Goal: Leave review/rating: Leave review/rating

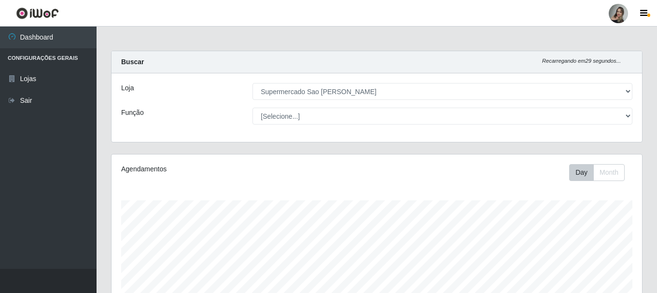
select select "383"
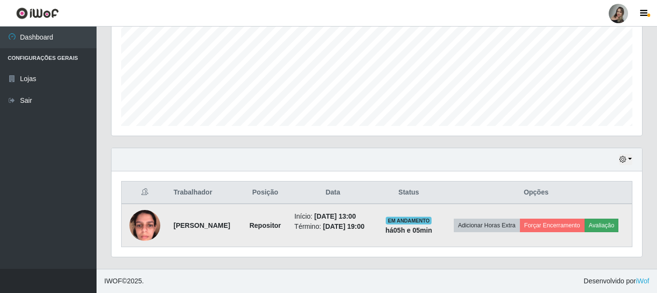
scroll to position [200, 530]
click at [584, 226] on button "Avaliação" at bounding box center [601, 226] width 34 height 14
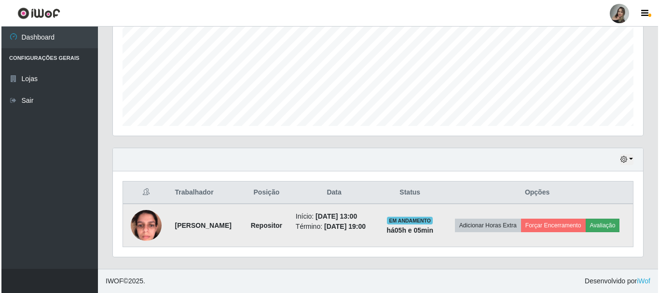
scroll to position [200, 526]
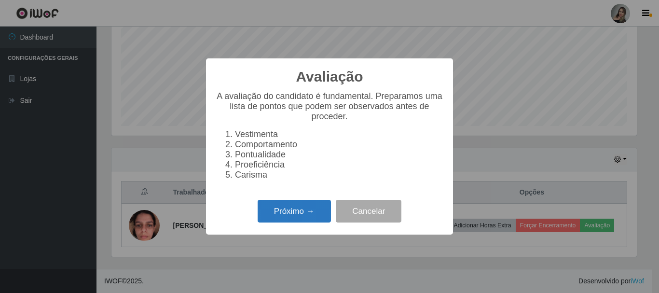
click at [307, 221] on button "Próximo →" at bounding box center [294, 211] width 73 height 23
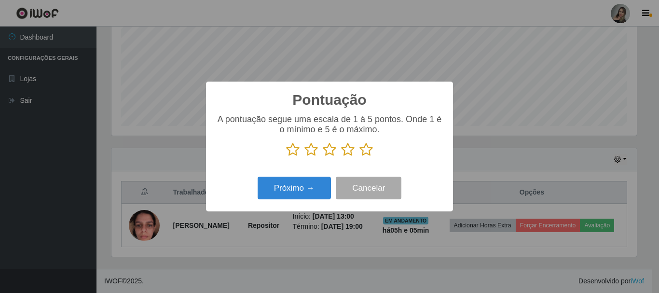
click at [329, 151] on icon at bounding box center [330, 149] width 14 height 14
click at [323, 157] on input "radio" at bounding box center [323, 157] width 0 height 0
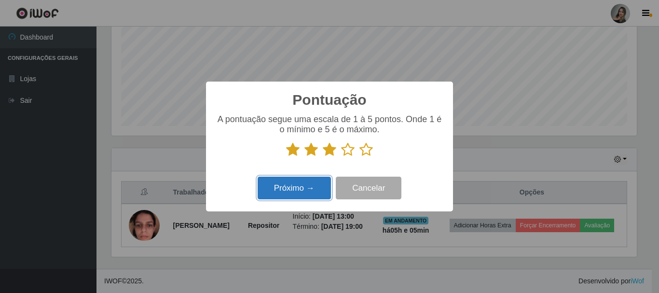
click at [291, 197] on button "Próximo →" at bounding box center [294, 188] width 73 height 23
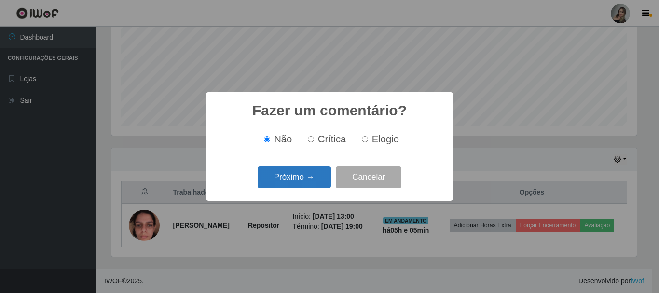
click at [299, 177] on button "Próximo →" at bounding box center [294, 177] width 73 height 23
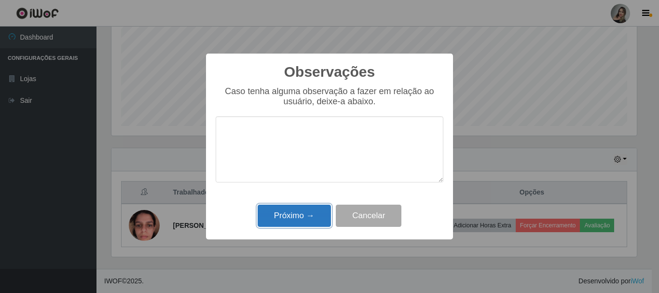
click at [300, 212] on button "Próximo →" at bounding box center [294, 216] width 73 height 23
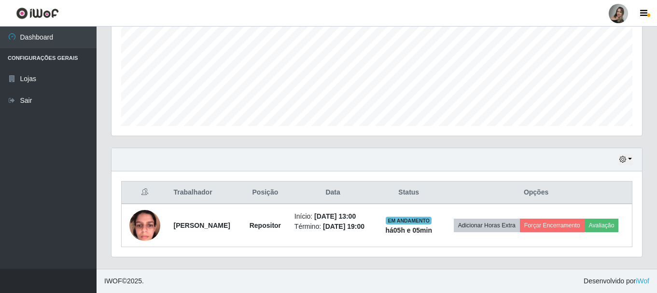
scroll to position [200, 530]
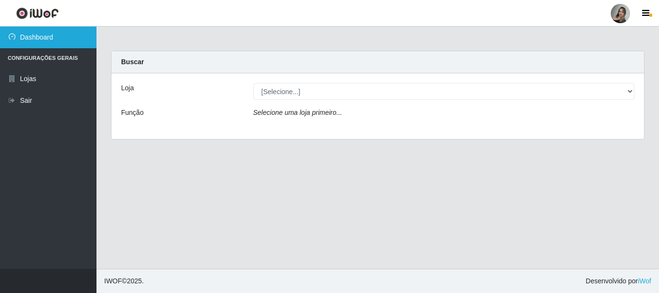
click at [36, 39] on link "Dashboard" at bounding box center [48, 38] width 97 height 22
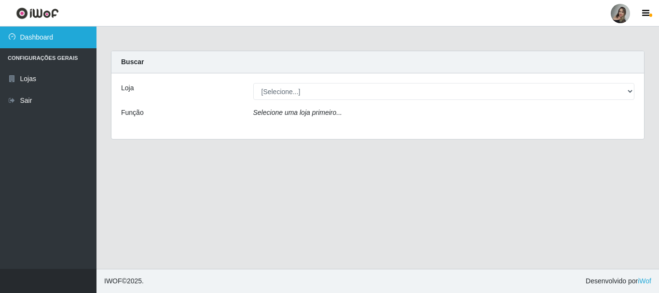
click at [36, 39] on link "Dashboard" at bounding box center [48, 38] width 97 height 22
click at [28, 38] on link "Dashboard" at bounding box center [48, 38] width 97 height 22
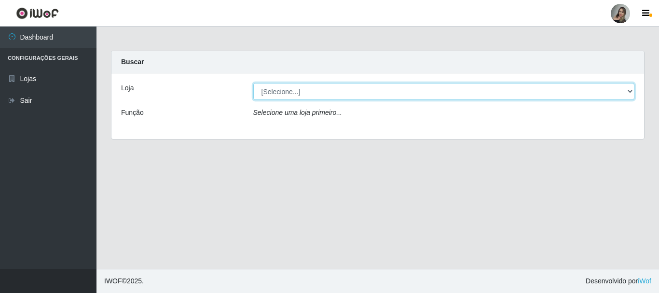
click at [633, 86] on select "[Selecione...] Supermercado Sao Francisco - Amarante" at bounding box center [444, 91] width 382 height 17
select select "383"
click at [253, 83] on select "[Selecione...] Supermercado Sao Francisco - Amarante" at bounding box center [444, 91] width 382 height 17
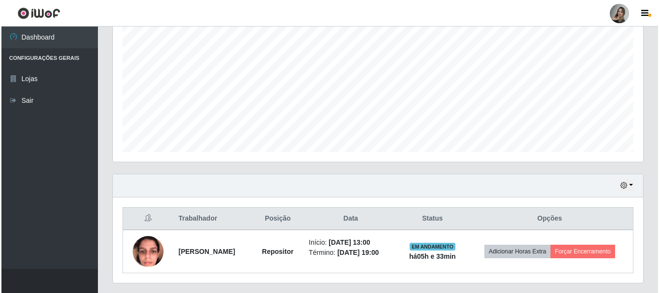
scroll to position [219, 0]
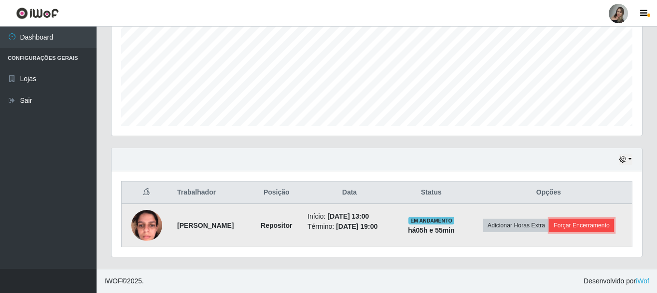
click at [579, 224] on button "Forçar Encerramento" at bounding box center [581, 226] width 65 height 14
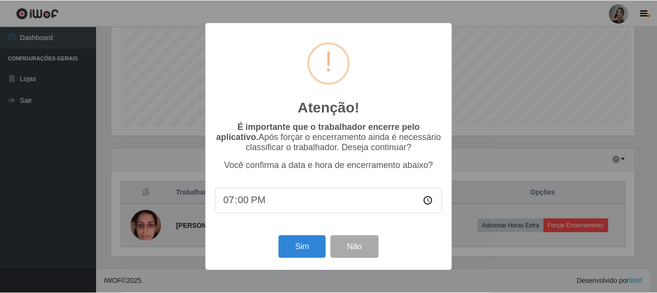
scroll to position [200, 526]
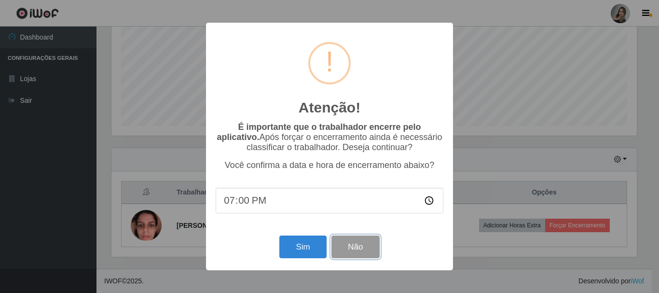
click at [352, 248] on button "Não" at bounding box center [356, 246] width 48 height 23
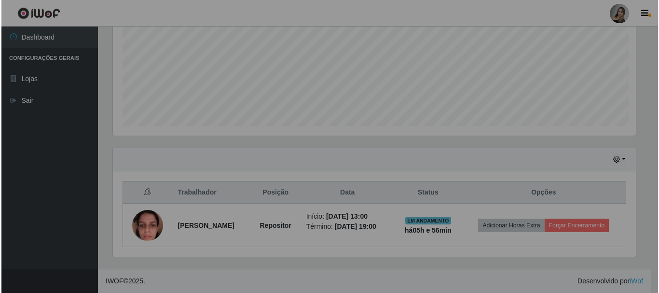
scroll to position [200, 530]
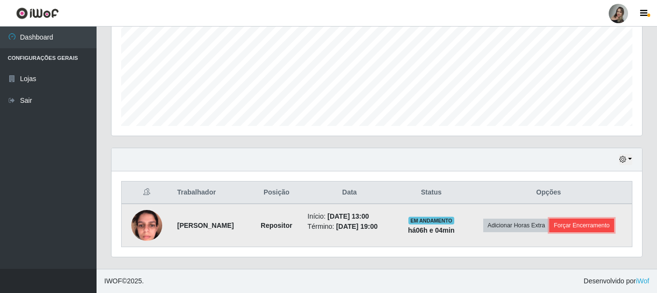
click at [610, 228] on button "Forçar Encerramento" at bounding box center [581, 226] width 65 height 14
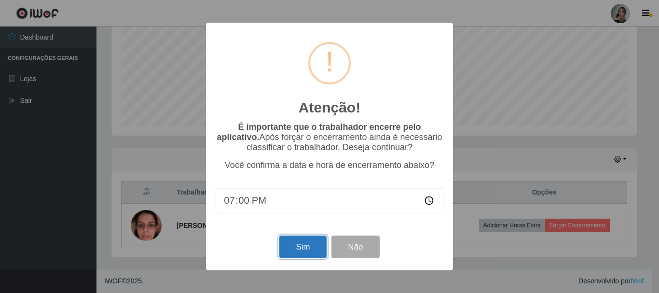
click at [297, 252] on button "Sim" at bounding box center [302, 246] width 47 height 23
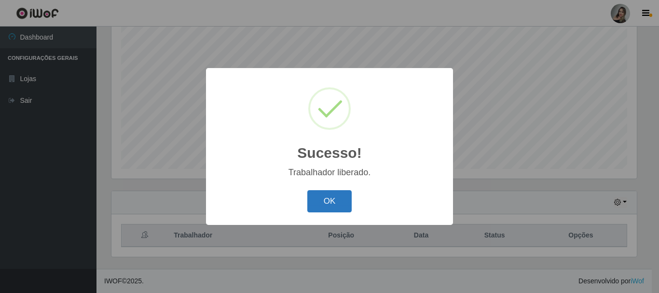
click at [327, 202] on button "OK" at bounding box center [329, 201] width 45 height 23
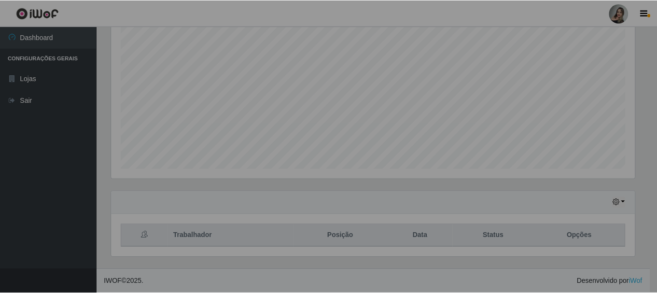
scroll to position [200, 530]
